Goal: Task Accomplishment & Management: Manage account settings

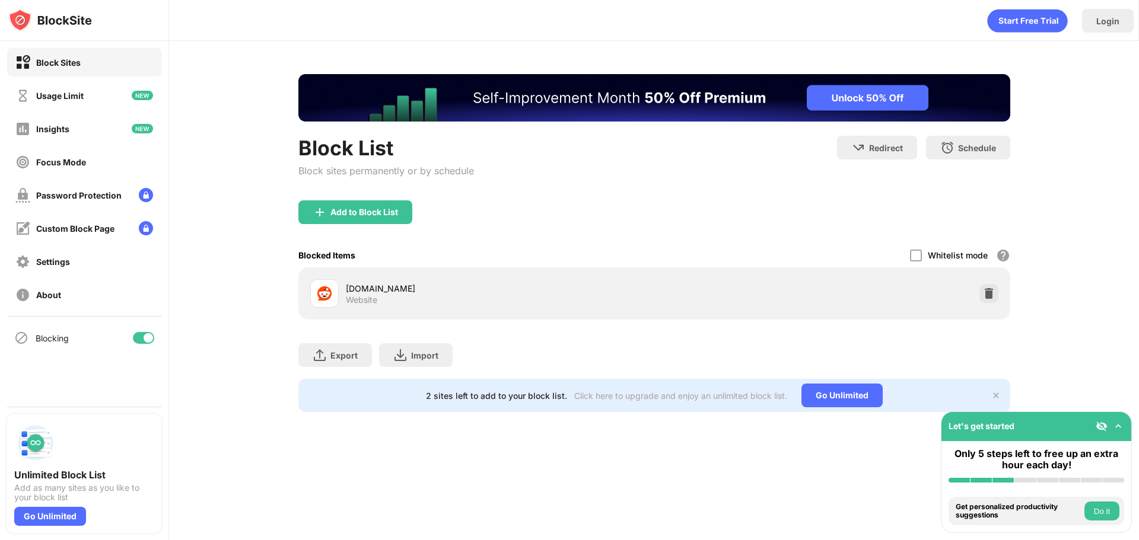
click at [987, 291] on img at bounding box center [989, 294] width 12 height 12
